Goal: Task Accomplishment & Management: Complete application form

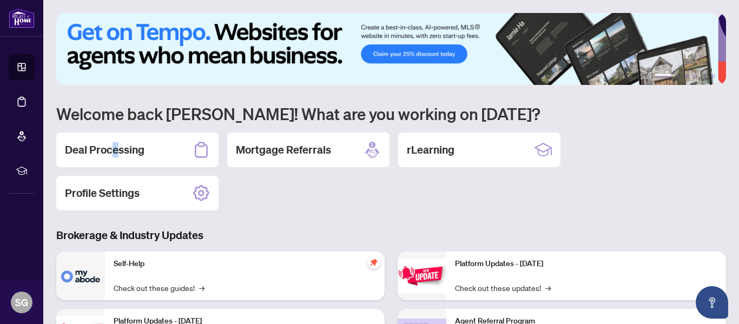
click at [115, 152] on h2 "Deal Processing" at bounding box center [105, 149] width 80 height 15
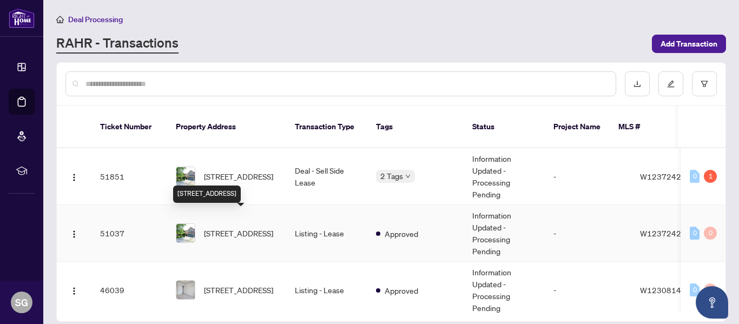
click at [216, 227] on span "[STREET_ADDRESS]" at bounding box center [238, 233] width 69 height 12
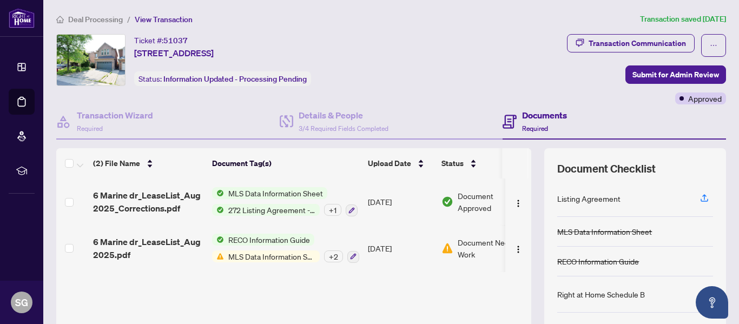
click at [80, 20] on span "Deal Processing" at bounding box center [95, 20] width 55 height 10
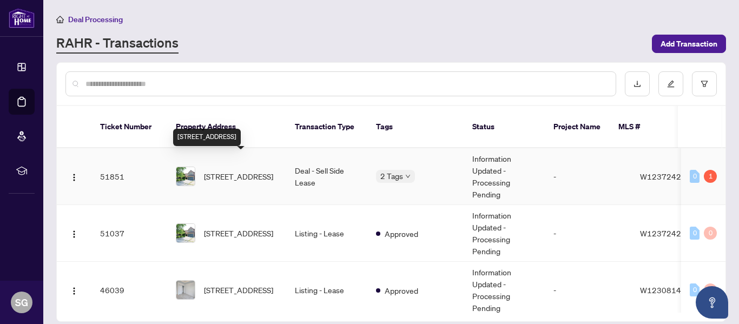
click at [220, 170] on span "[STREET_ADDRESS]" at bounding box center [238, 176] width 69 height 12
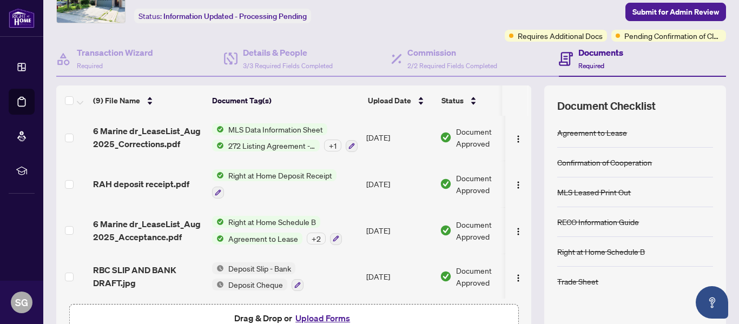
scroll to position [129, 0]
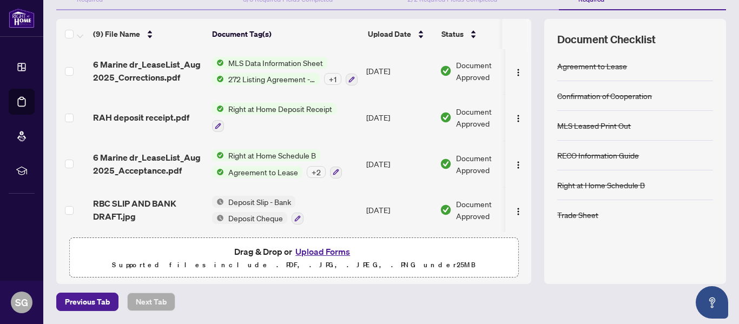
click at [333, 256] on button "Upload Forms" at bounding box center [322, 252] width 61 height 14
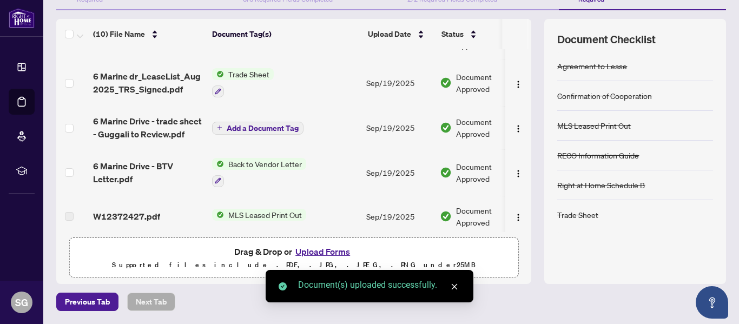
scroll to position [0, 0]
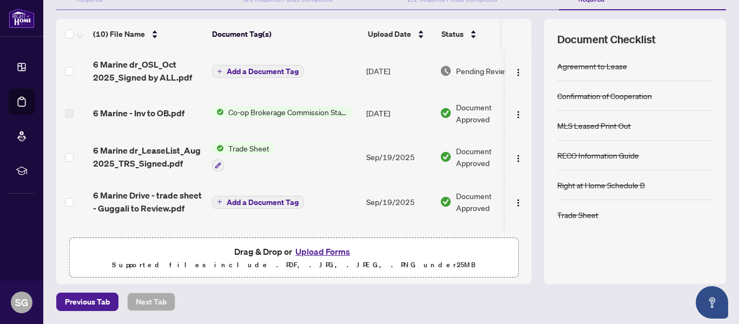
click at [267, 73] on span "Add a Document Tag" at bounding box center [263, 72] width 72 height 8
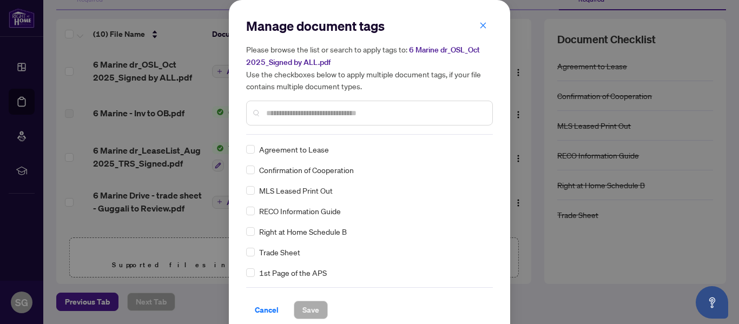
click at [337, 117] on input "text" at bounding box center [374, 113] width 217 height 12
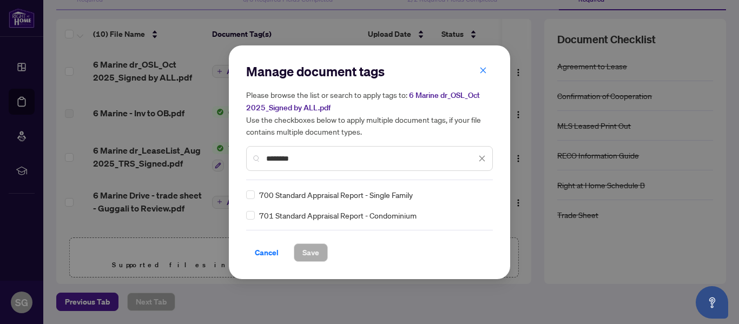
drag, startPoint x: 311, startPoint y: 157, endPoint x: 156, endPoint y: 150, distance: 154.3
click at [154, 159] on div "Manage document tags Please browse the list or search to apply tags to: 6 Marin…" at bounding box center [369, 162] width 739 height 324
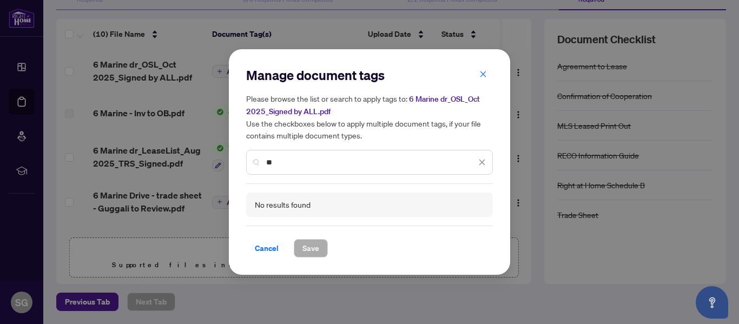
type input "*"
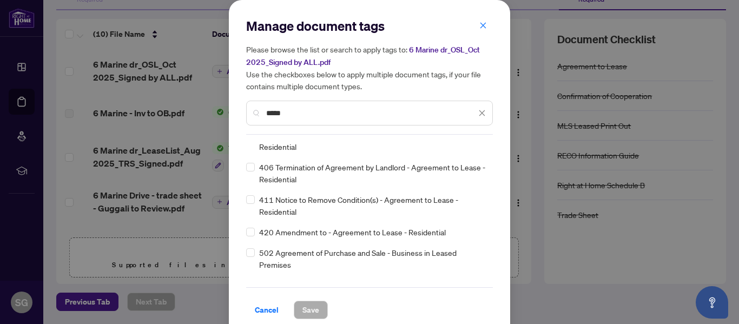
scroll to position [649, 0]
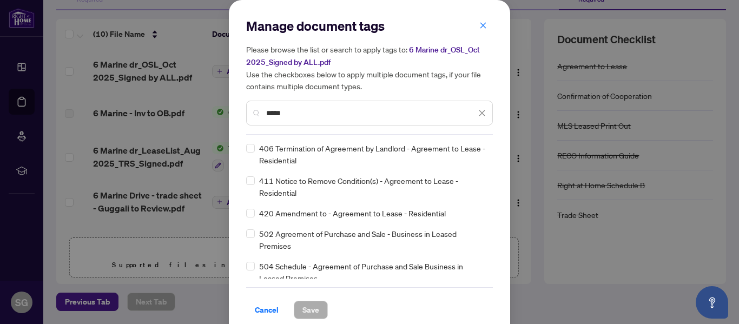
drag, startPoint x: 309, startPoint y: 109, endPoint x: 123, endPoint y: 138, distance: 188.4
click at [123, 138] on div "Manage document tags Please browse the list or search to apply tags to: 6 Marin…" at bounding box center [369, 162] width 739 height 324
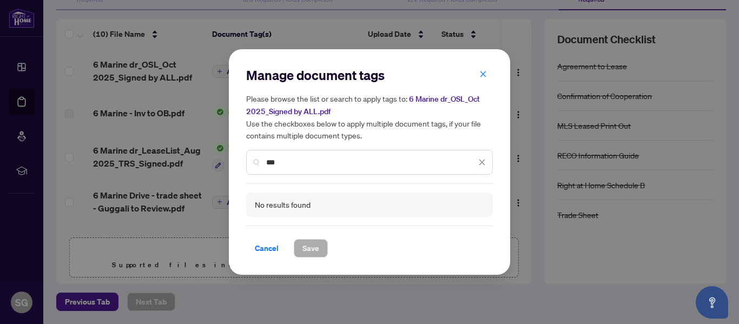
drag, startPoint x: 286, startPoint y: 161, endPoint x: 246, endPoint y: 162, distance: 40.0
click at [246, 162] on div "Manage document tags Please browse the list or search to apply tags to: 6 Marin…" at bounding box center [369, 162] width 281 height 226
type input "*******"
click at [268, 248] on span "Cancel" at bounding box center [267, 248] width 24 height 17
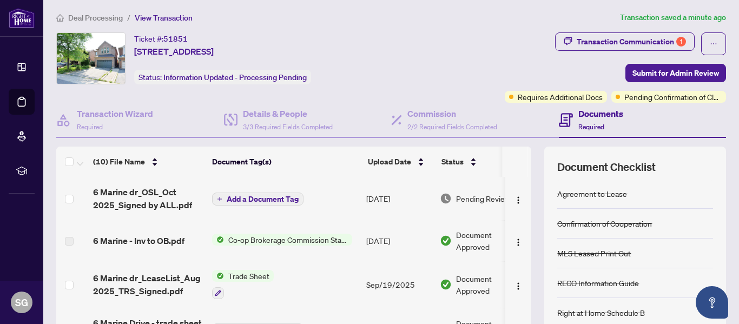
scroll to position [0, 0]
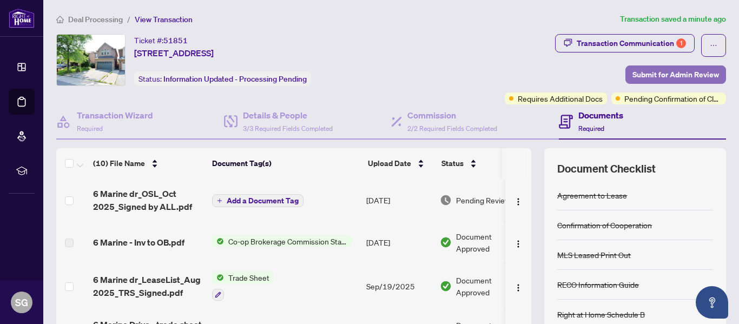
click at [681, 74] on span "Submit for Admin Review" at bounding box center [675, 74] width 87 height 17
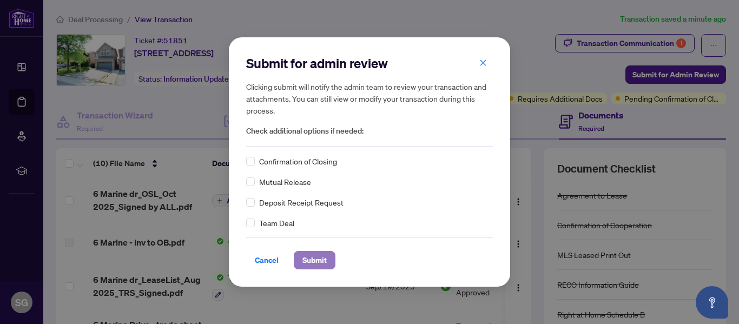
click at [313, 265] on span "Submit" at bounding box center [314, 260] width 24 height 17
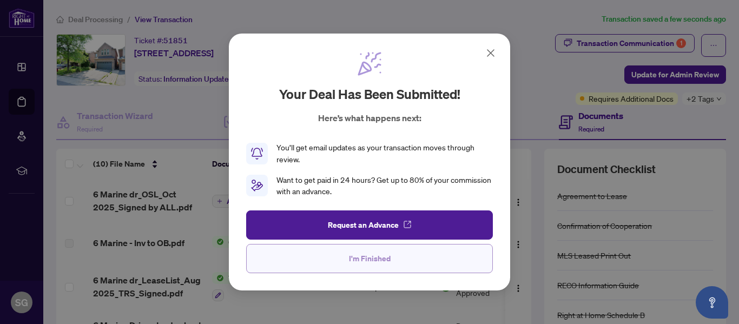
click at [368, 257] on span "I'm Finished" at bounding box center [370, 258] width 42 height 17
